Goal: Information Seeking & Learning: Find specific fact

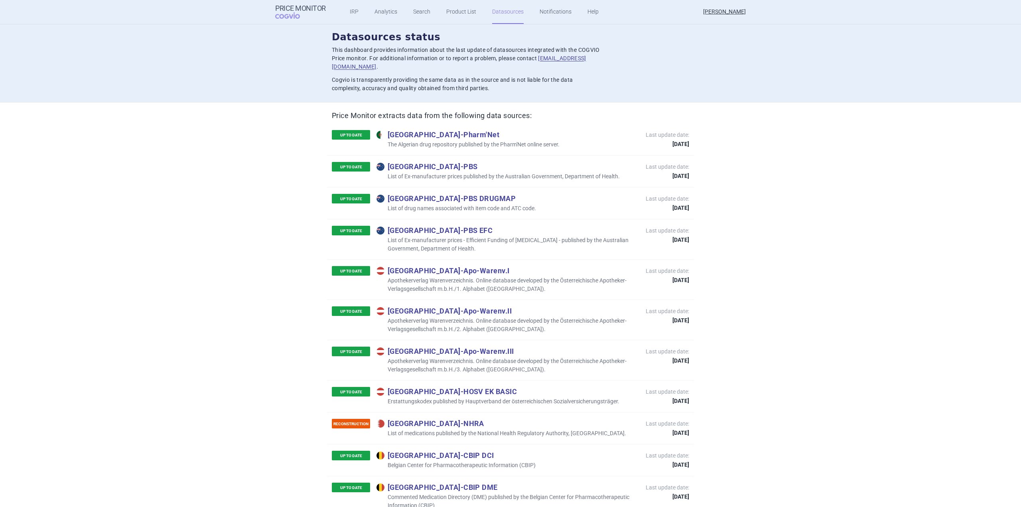
click at [408, 12] on ul "IRP Analytics Search Product List Datasources Notifications Help" at bounding box center [464, 12] width 277 height 24
click at [417, 12] on link "Search" at bounding box center [421, 12] width 17 height 24
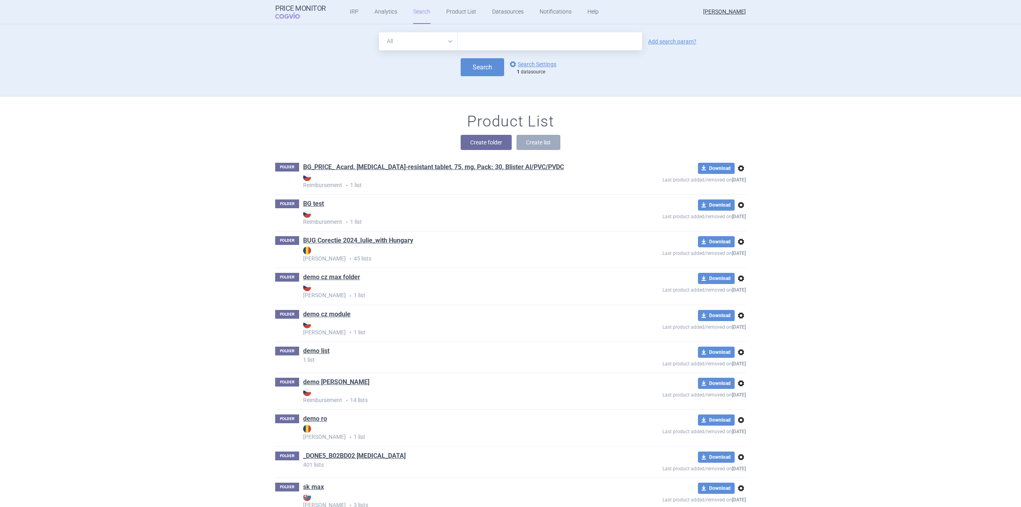
click at [428, 40] on select "All Brand Name ATC Company Active Substance Country Newer than" at bounding box center [418, 41] width 79 height 18
click at [577, 86] on div "All Brand Name ATC Company Active Substance Country Newer than Add search param…" at bounding box center [510, 64] width 502 height 64
click at [545, 67] on link "options Search Settings" at bounding box center [532, 64] width 48 height 10
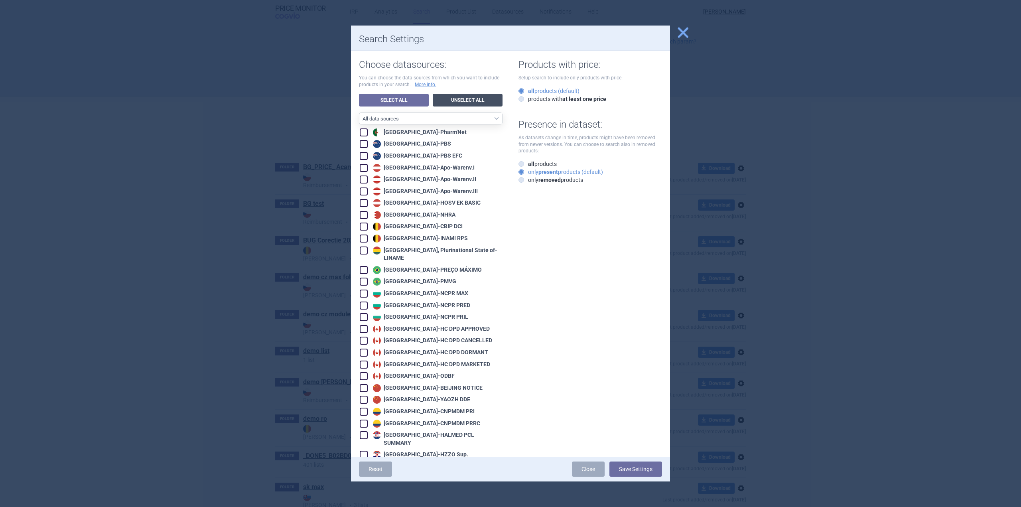
click at [457, 102] on link "Unselect All" at bounding box center [468, 100] width 70 height 13
checkbox input "false"
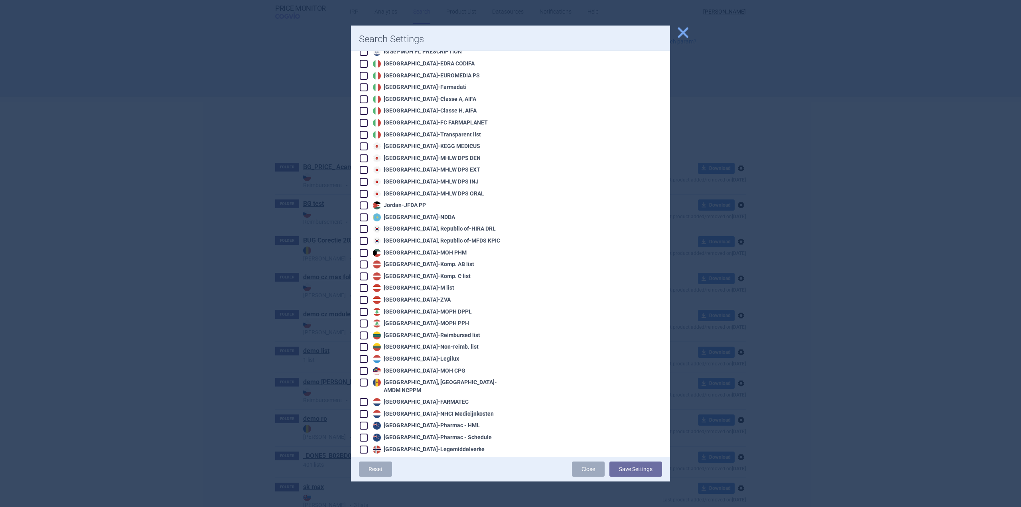
scroll to position [829, 0]
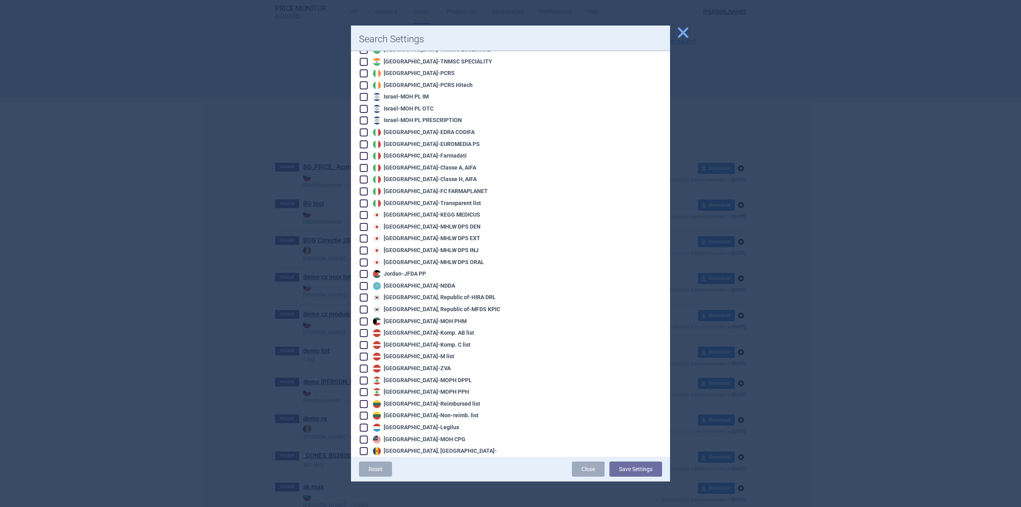
click at [435, 211] on div "Japan - KEGG MEDICUS" at bounding box center [425, 215] width 109 height 8
checkbox input "true"
click at [651, 463] on button "Save Settings" at bounding box center [635, 468] width 53 height 15
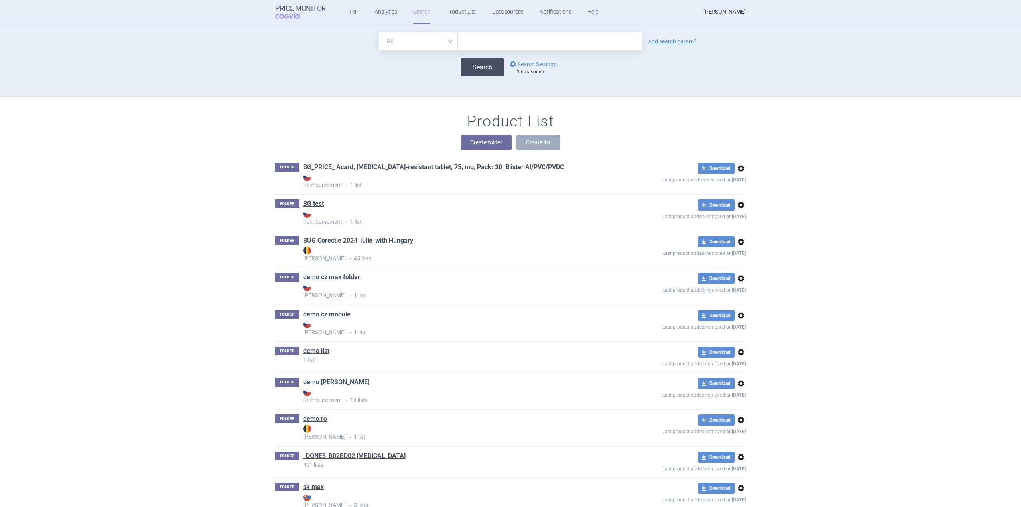
click at [467, 63] on button "Search" at bounding box center [482, 67] width 43 height 18
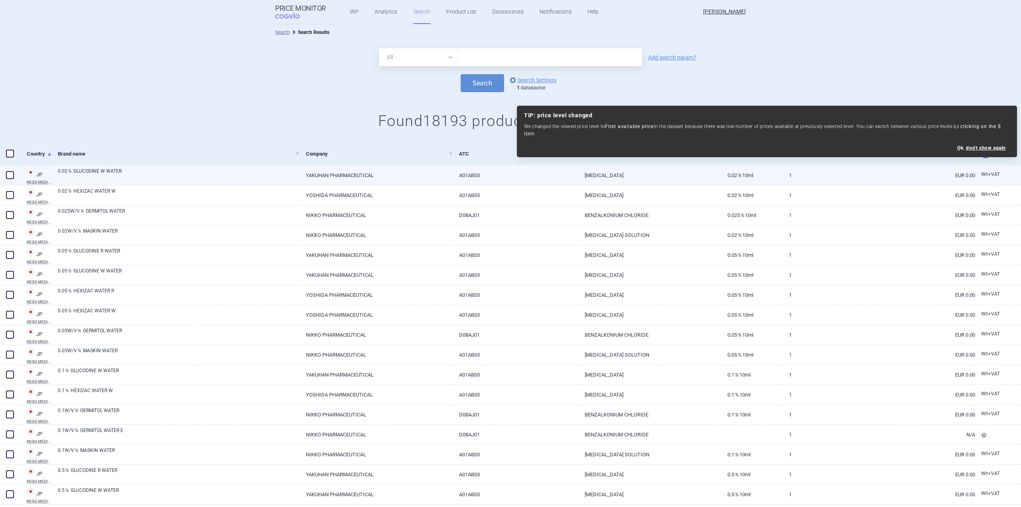
click at [249, 182] on div "0.02％ GLUCODINE W WATER" at bounding box center [176, 175] width 248 height 20
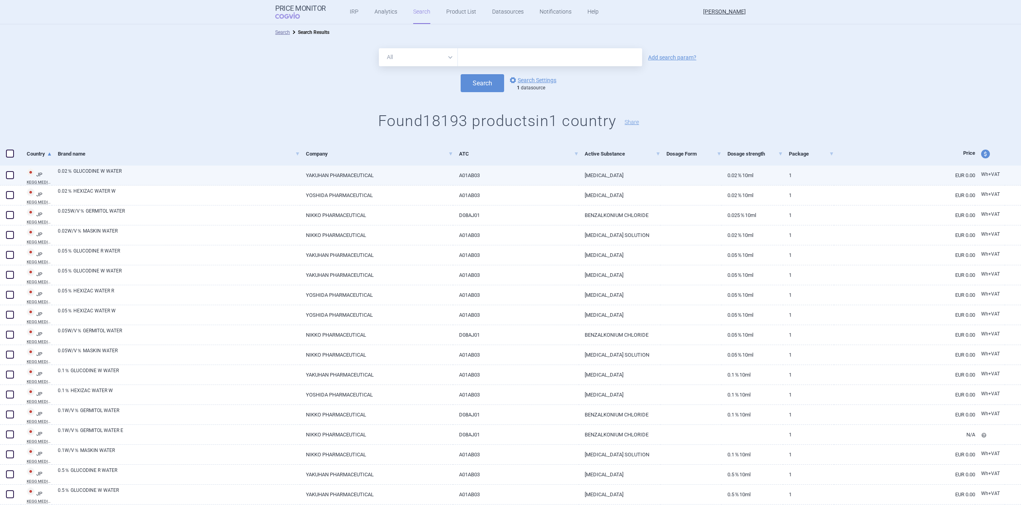
click at [42, 179] on link "[PERSON_NAME] MEDICUS" at bounding box center [36, 175] width 31 height 17
select select "EUR"
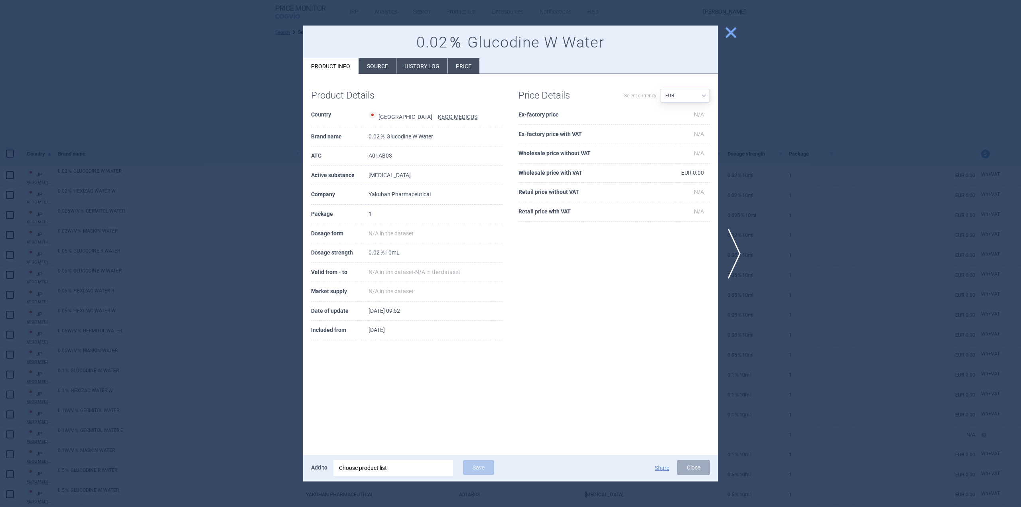
click at [378, 68] on li "Source" at bounding box center [377, 66] width 37 height 16
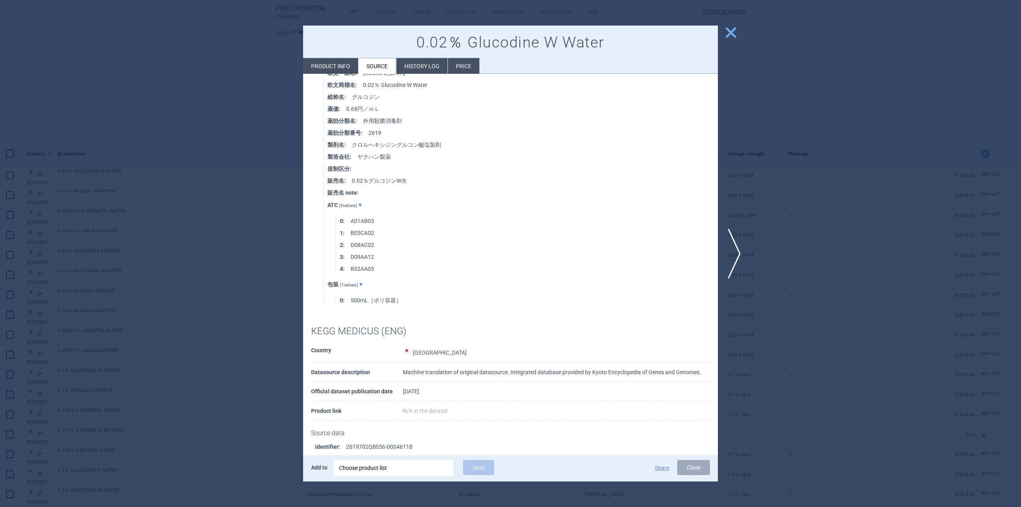
scroll to position [569, 0]
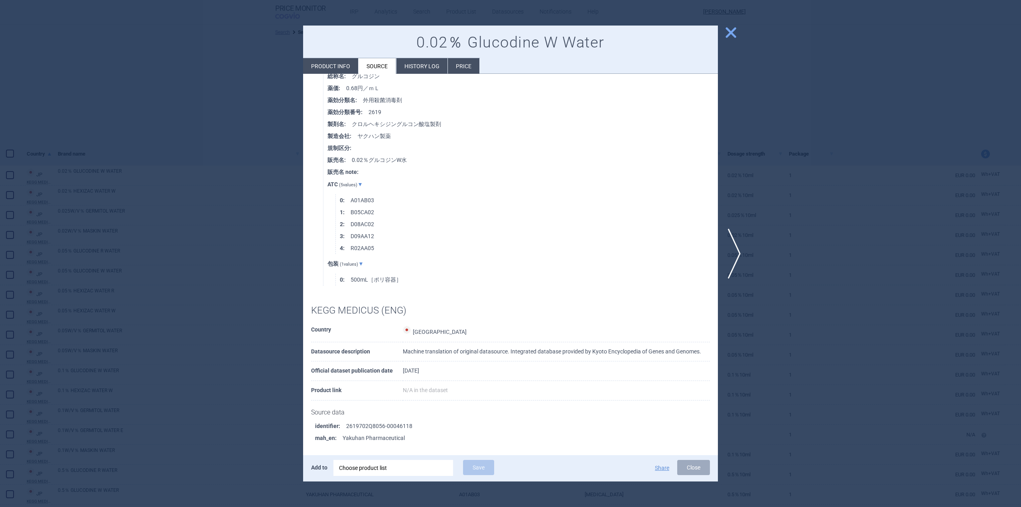
click at [338, 65] on li "Product info" at bounding box center [330, 66] width 55 height 16
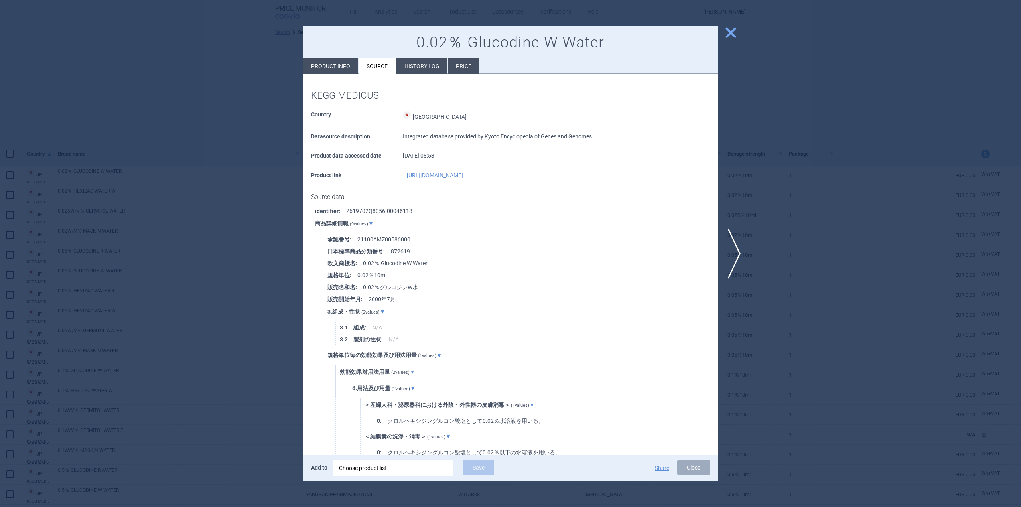
select select "EUR"
